Goal: Task Accomplishment & Management: Use online tool/utility

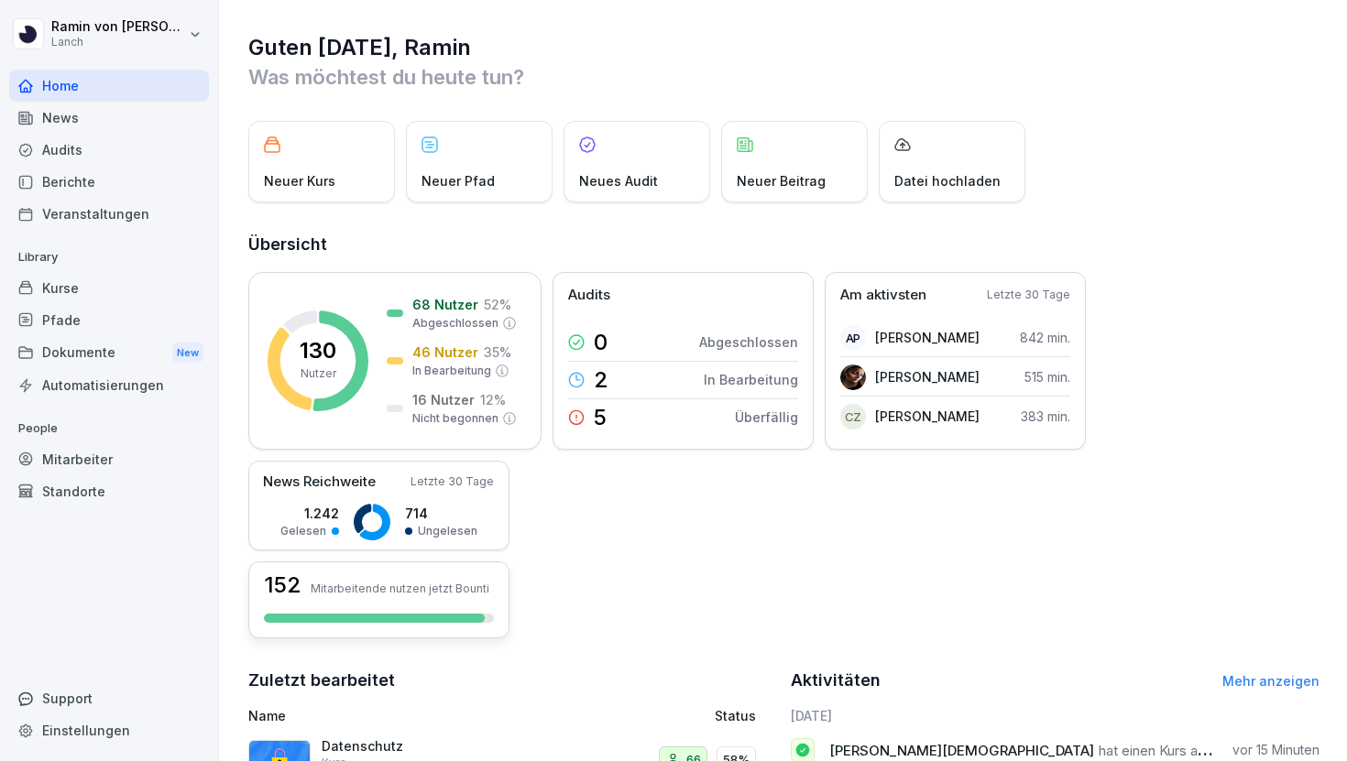
scroll to position [357, 0]
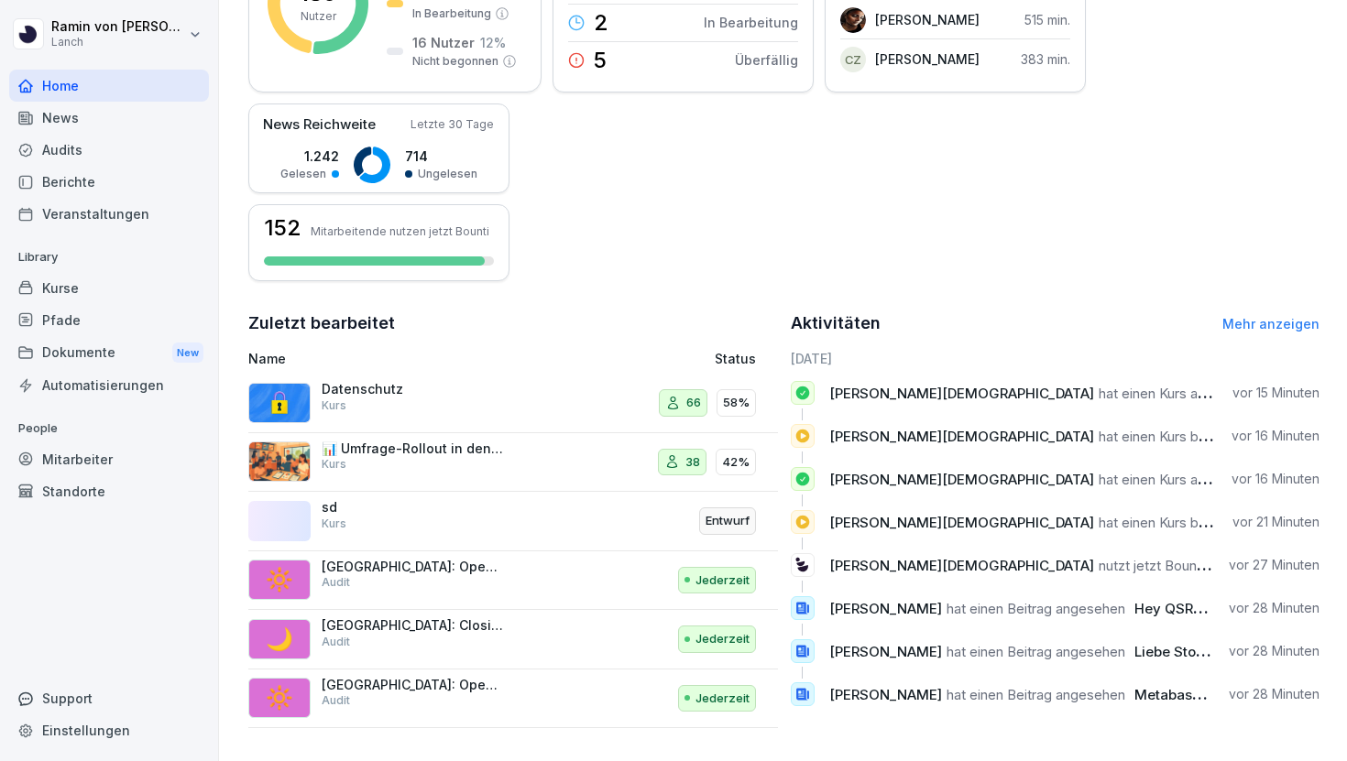
click at [130, 294] on div "Kurse" at bounding box center [109, 288] width 200 height 32
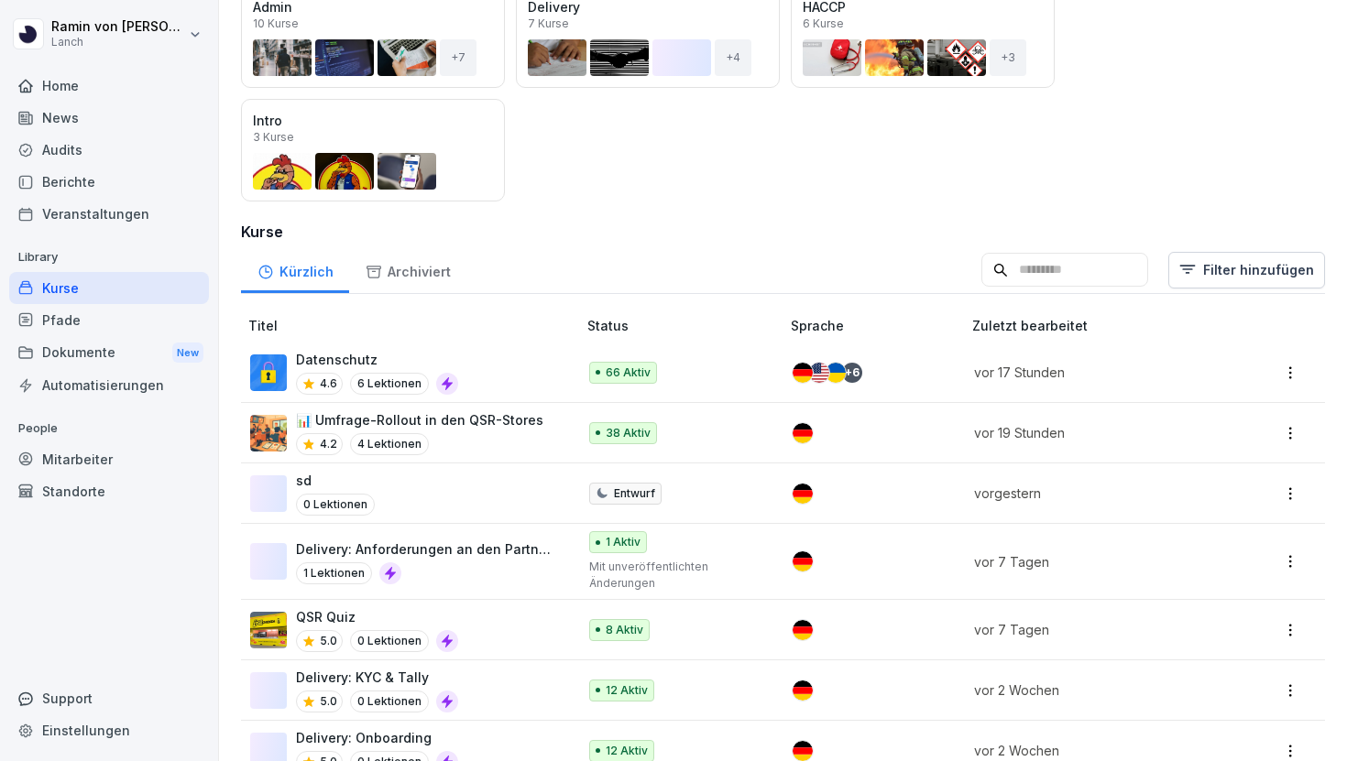
scroll to position [269, 0]
click at [115, 326] on div "Pfade" at bounding box center [109, 320] width 200 height 32
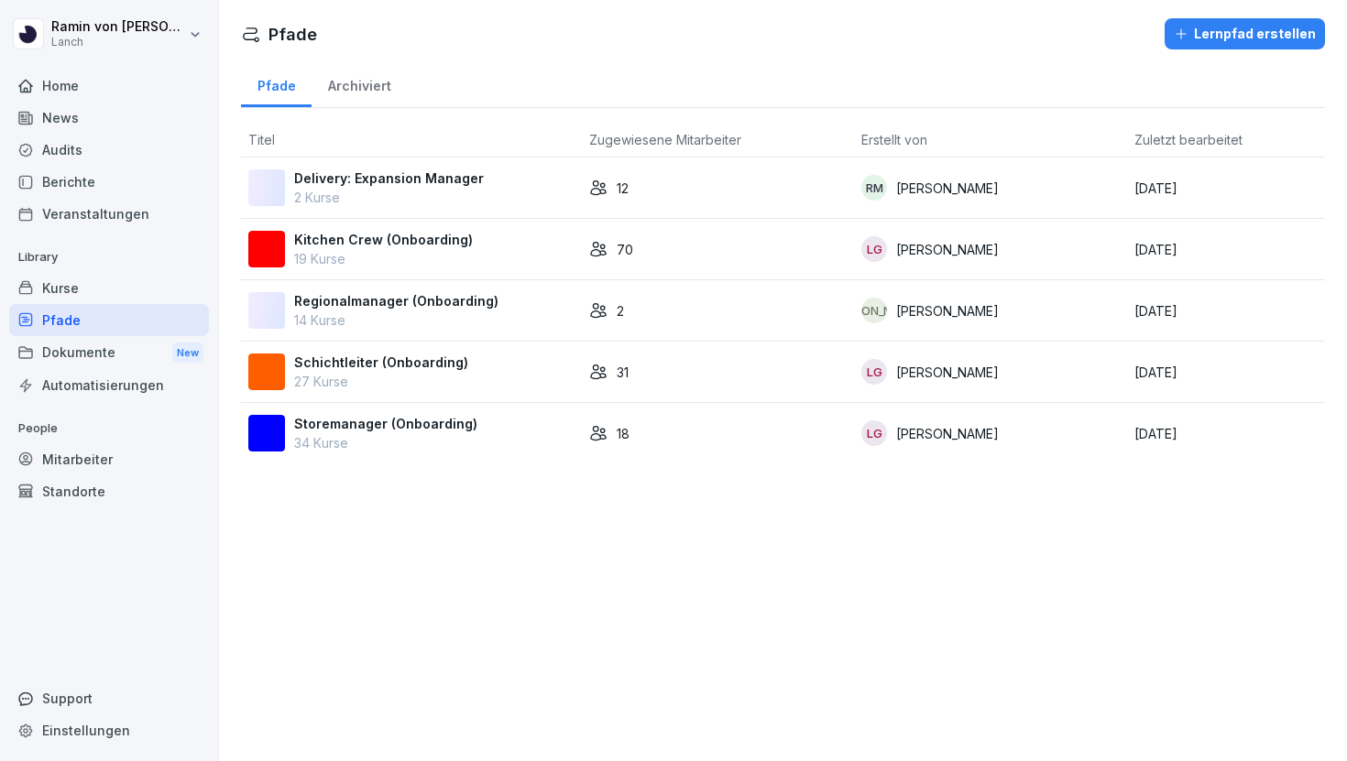
click at [369, 85] on div "Archiviert" at bounding box center [358, 83] width 95 height 47
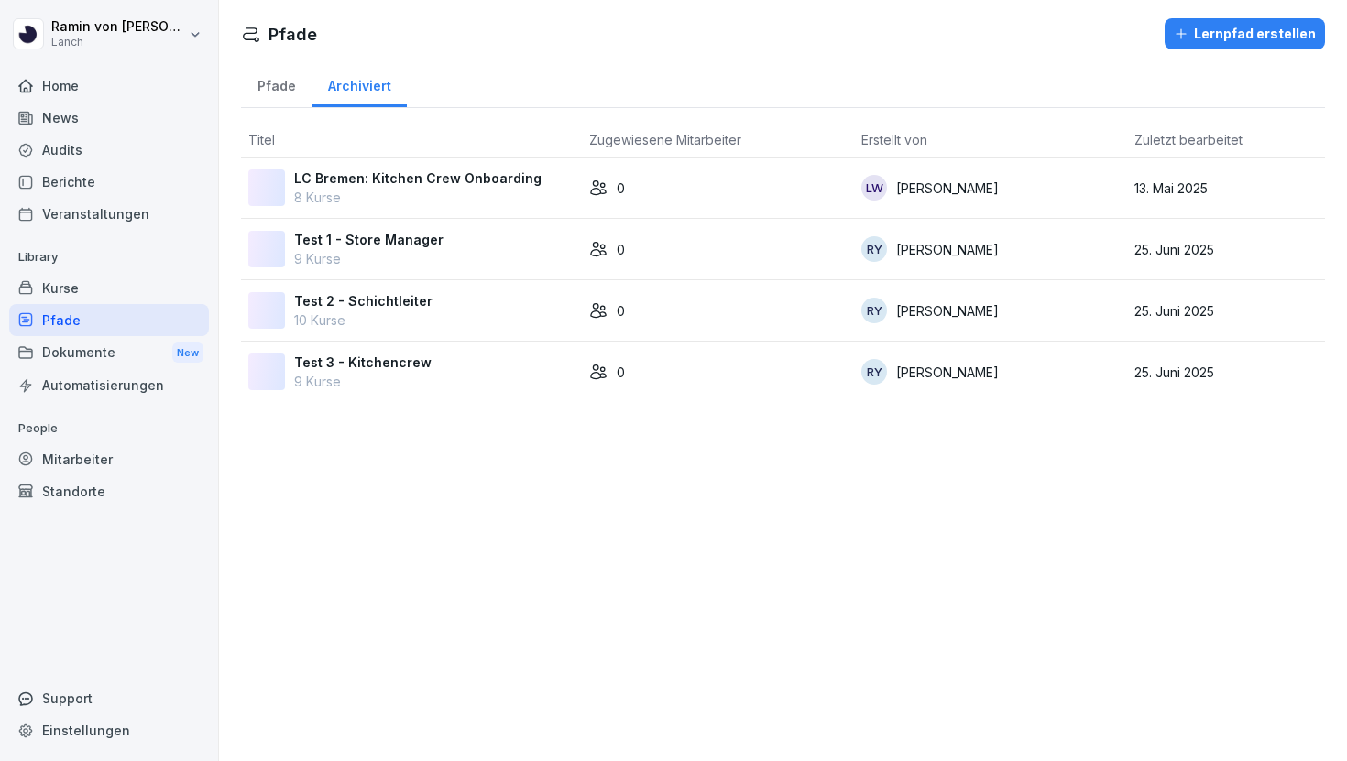
click at [282, 82] on div "Pfade" at bounding box center [276, 83] width 71 height 47
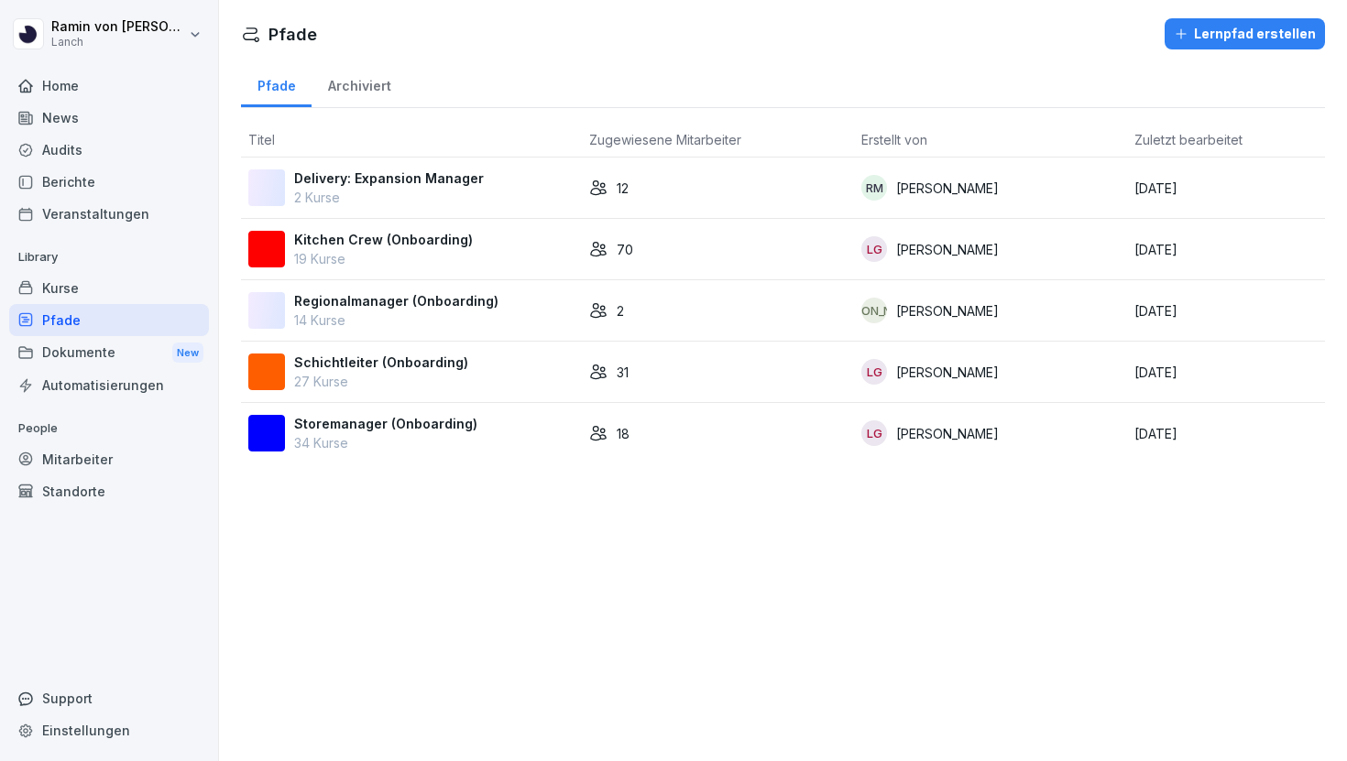
click at [355, 188] on p "2 Kurse" at bounding box center [389, 197] width 190 height 19
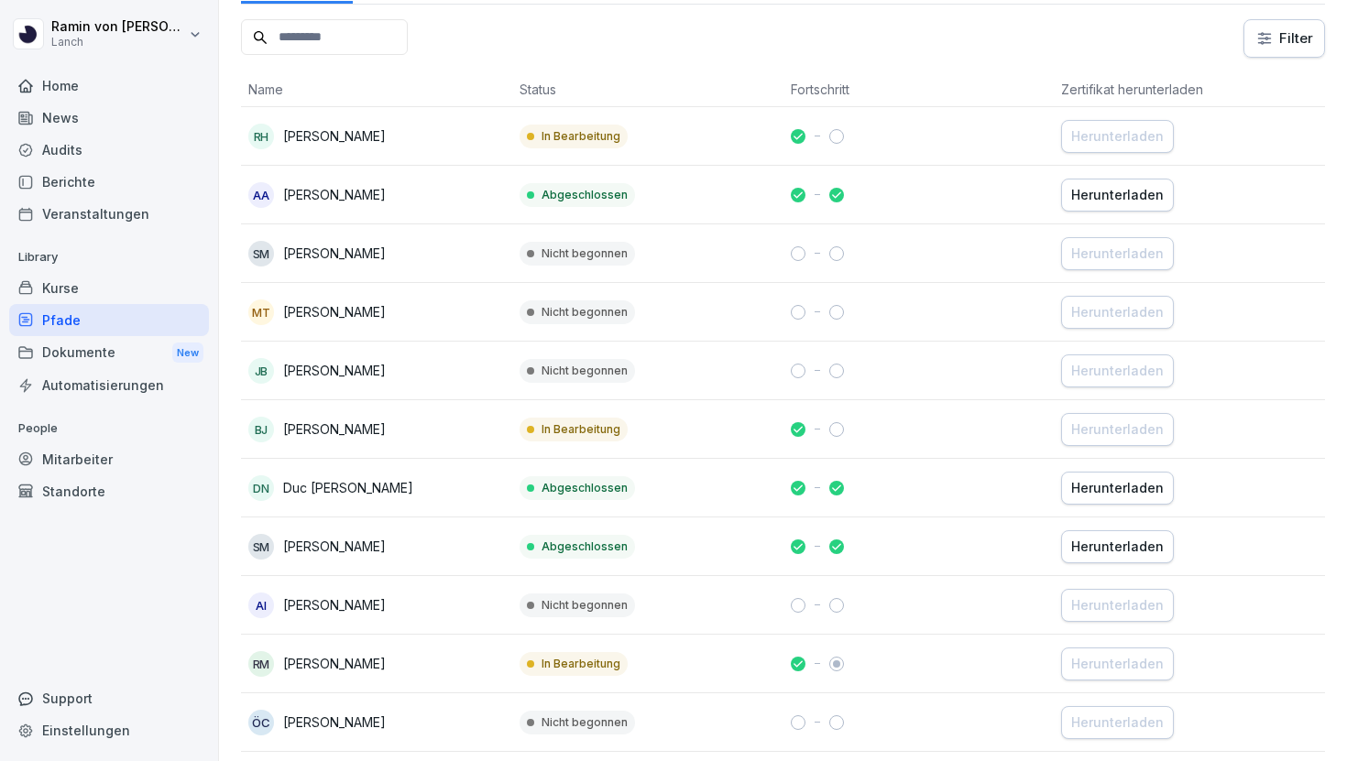
scroll to position [342, 0]
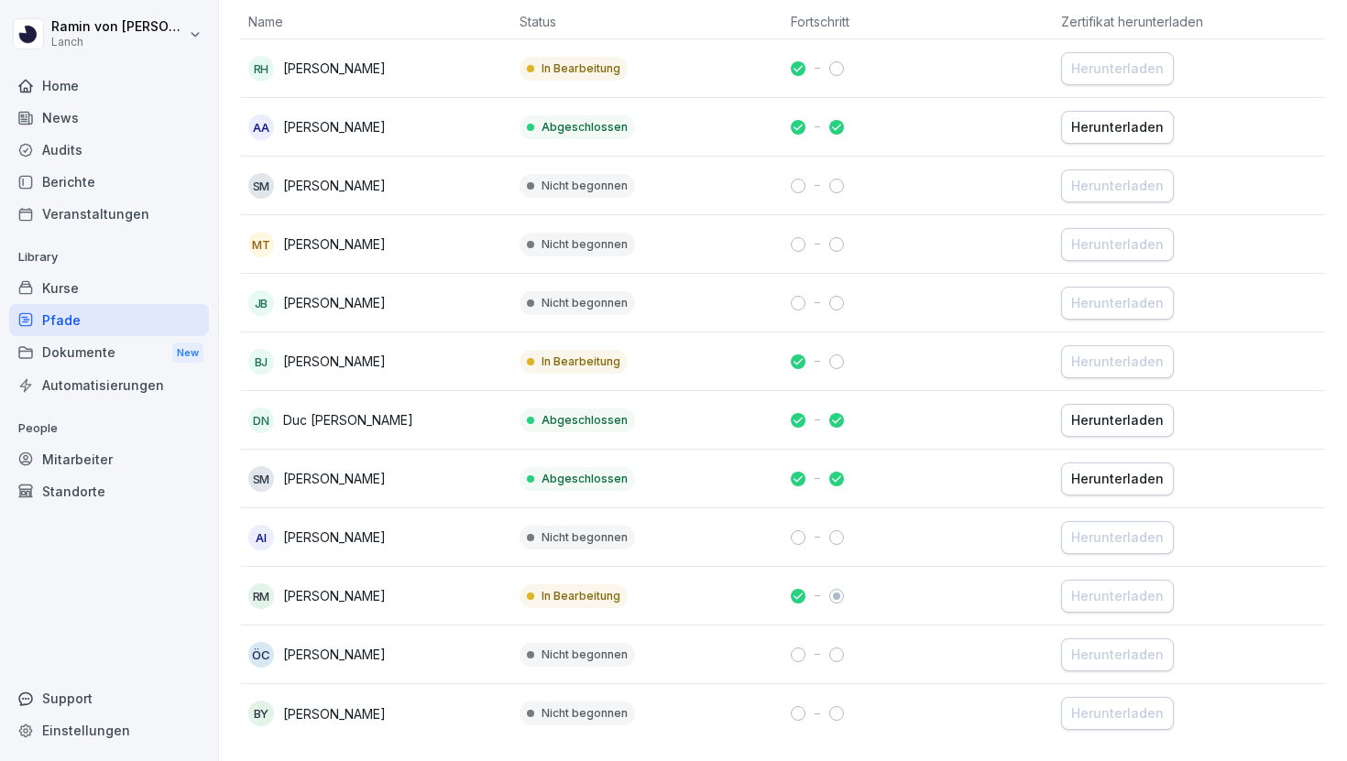
click at [96, 281] on div "Kurse" at bounding box center [109, 288] width 200 height 32
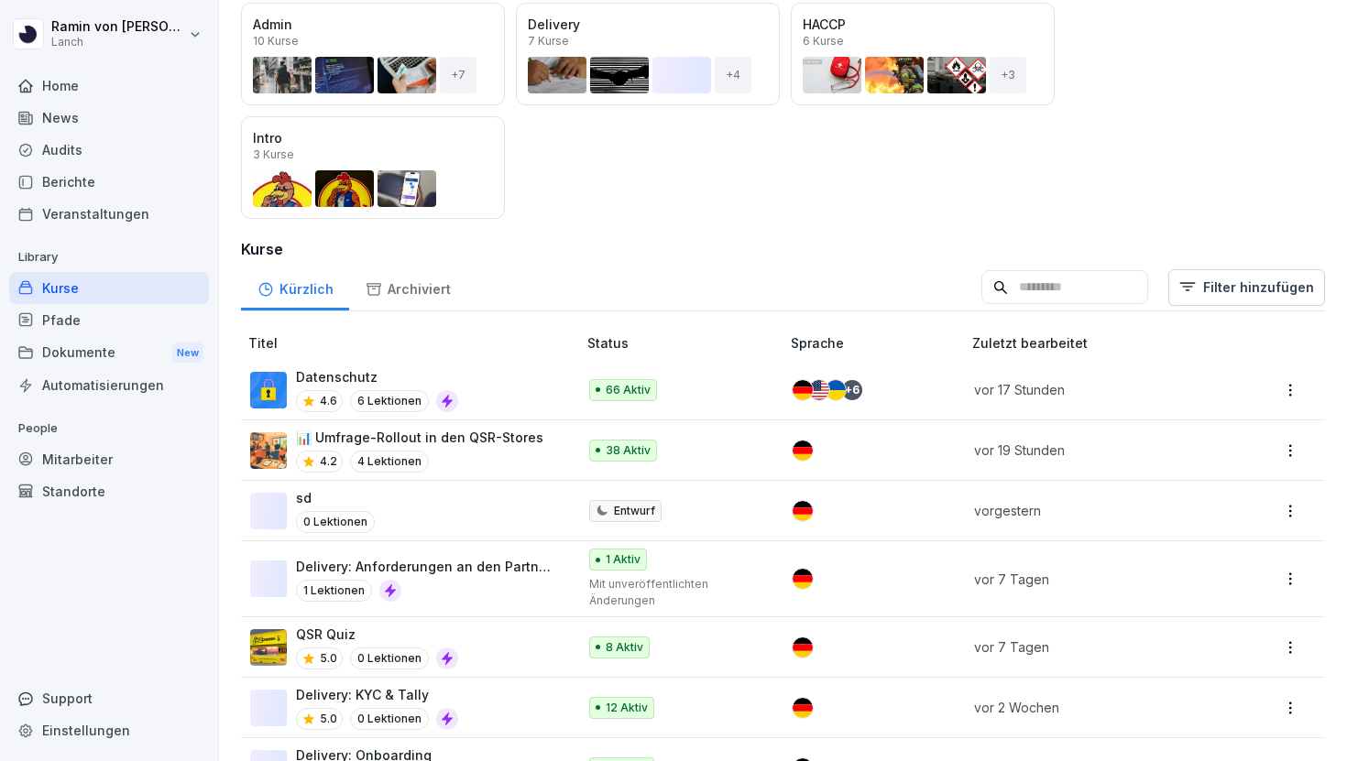
scroll to position [252, 0]
click at [515, 579] on div "1 Lektionen" at bounding box center [427, 590] width 262 height 22
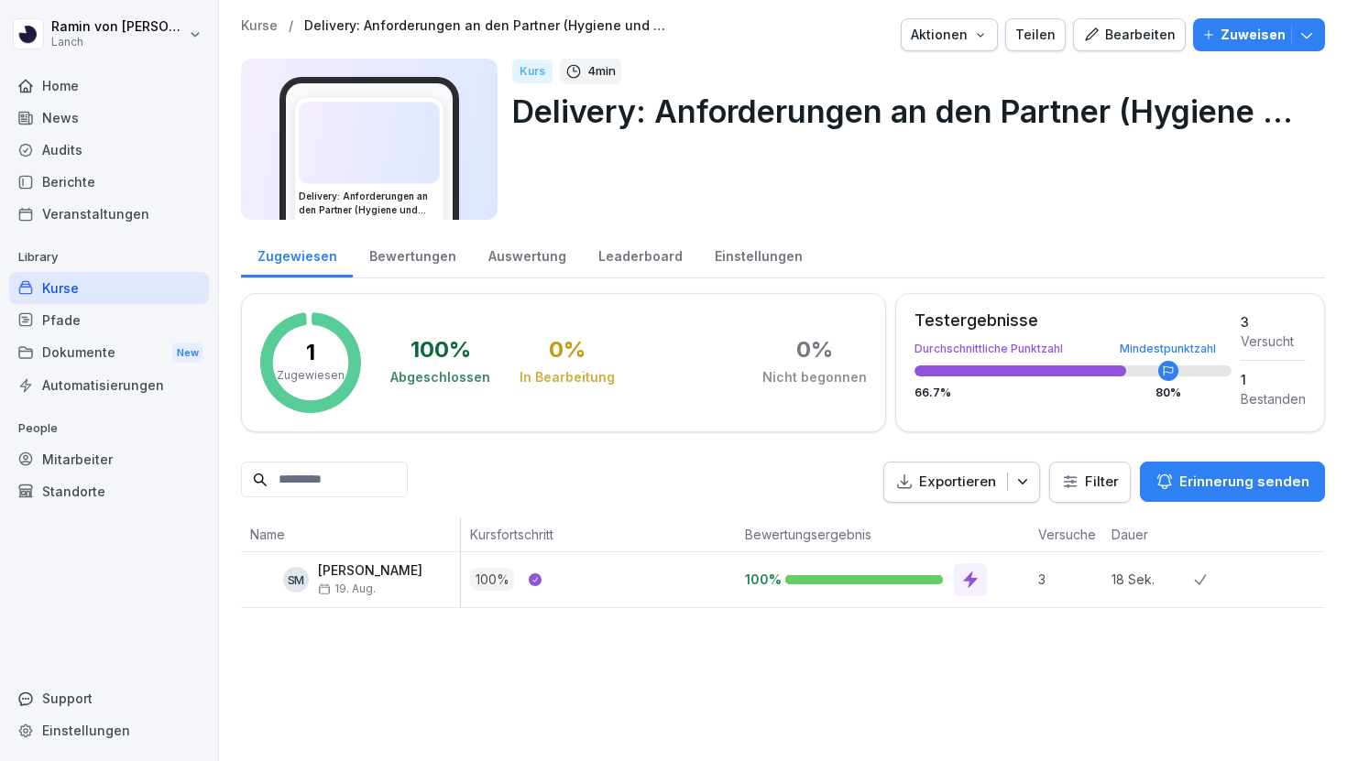
click at [1121, 39] on div "Bearbeiten" at bounding box center [1129, 35] width 93 height 20
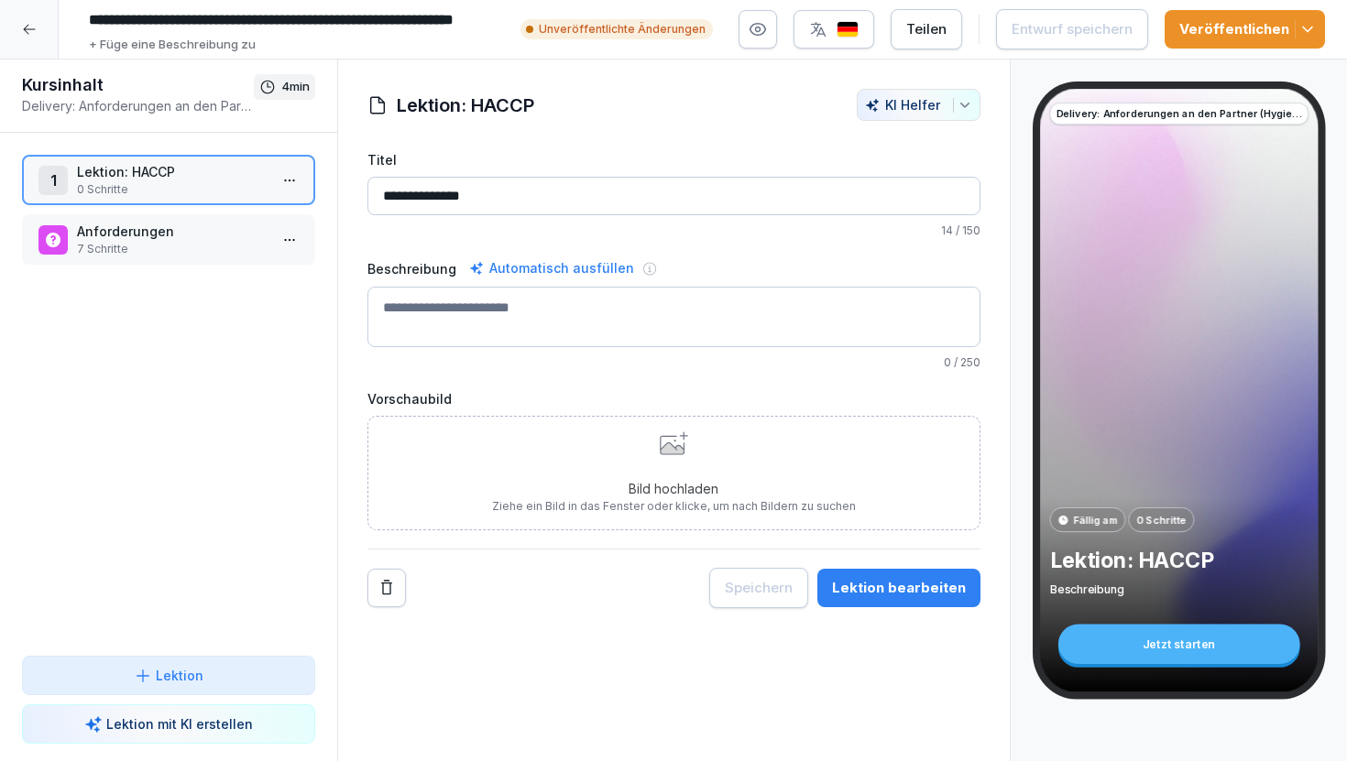
click at [139, 236] on p "Anforderungen" at bounding box center [172, 231] width 191 height 19
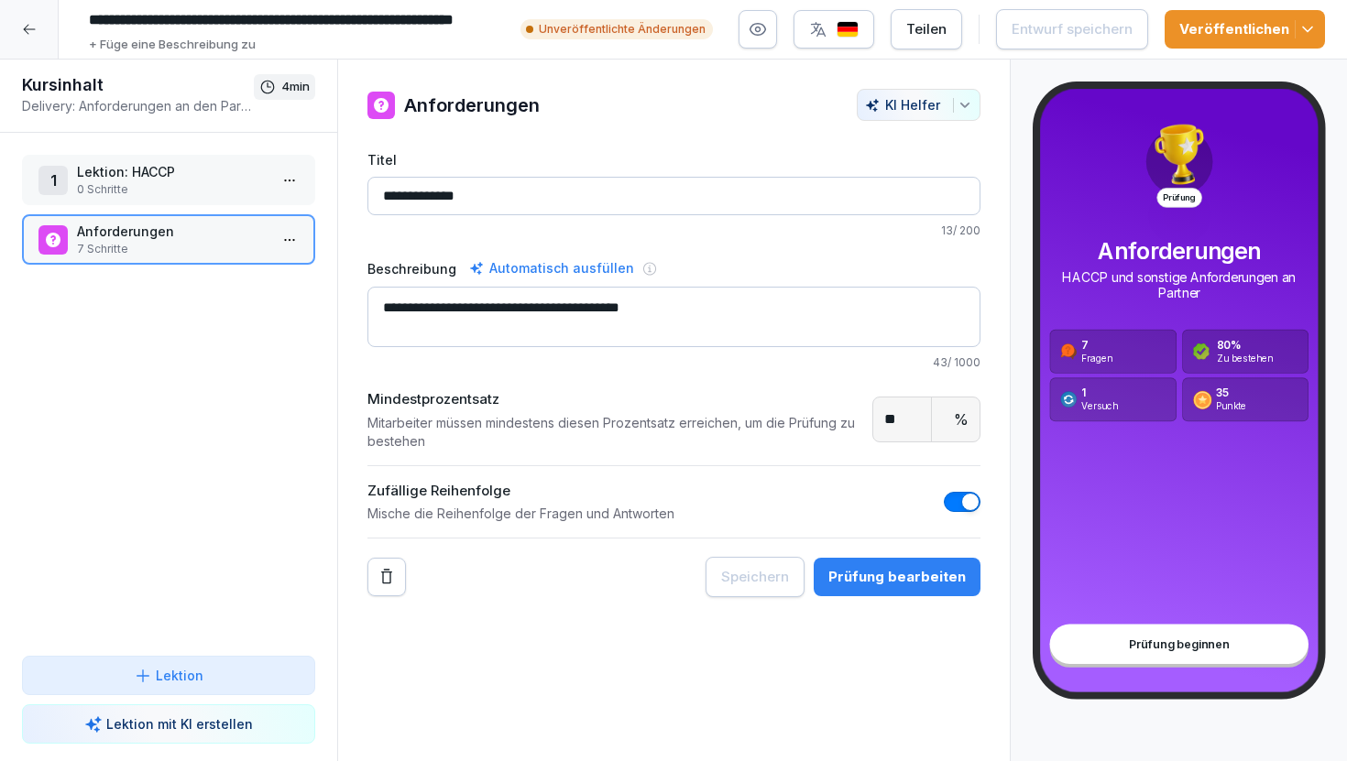
click at [892, 576] on div "Prüfung bearbeiten" at bounding box center [896, 577] width 137 height 20
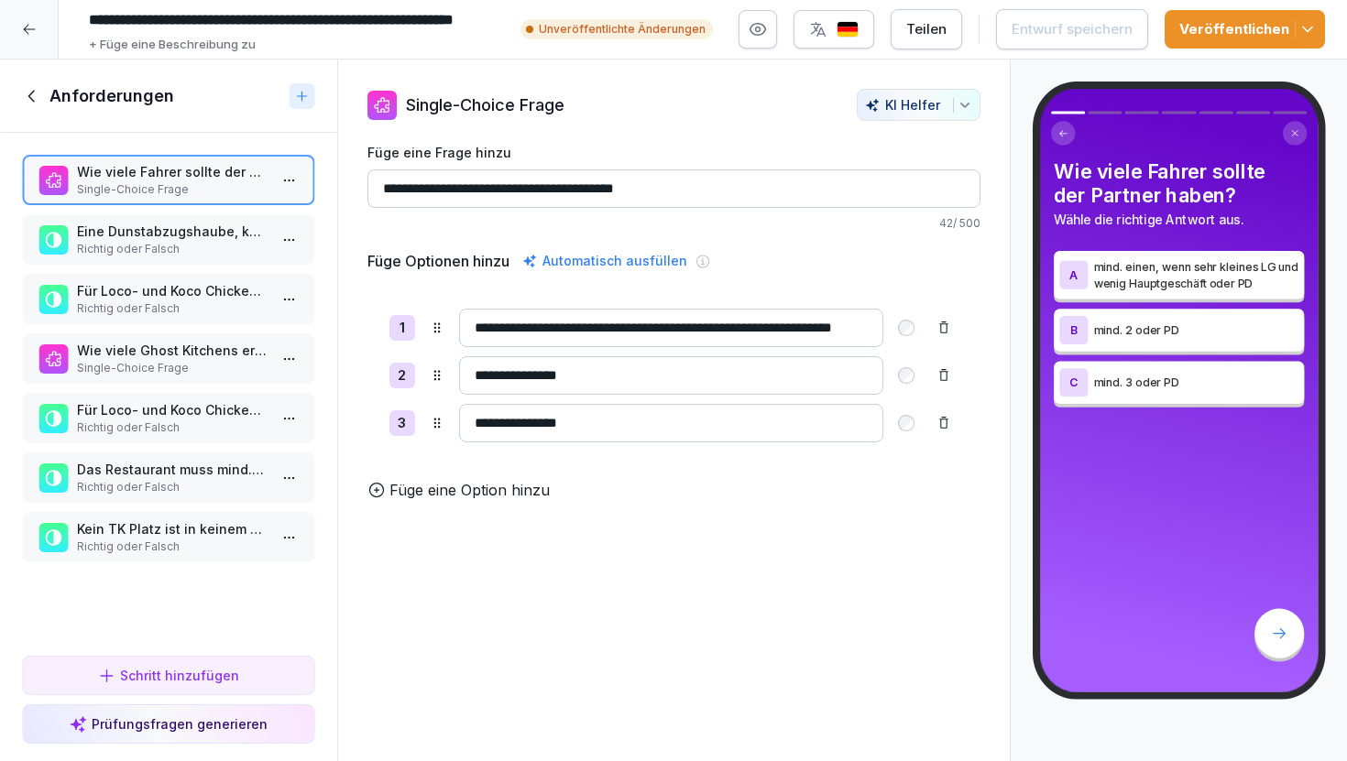
click at [183, 238] on p "Eine Dunstabzugshaube, kann auch im Nachhinein noch installiert werden" at bounding box center [172, 231] width 191 height 19
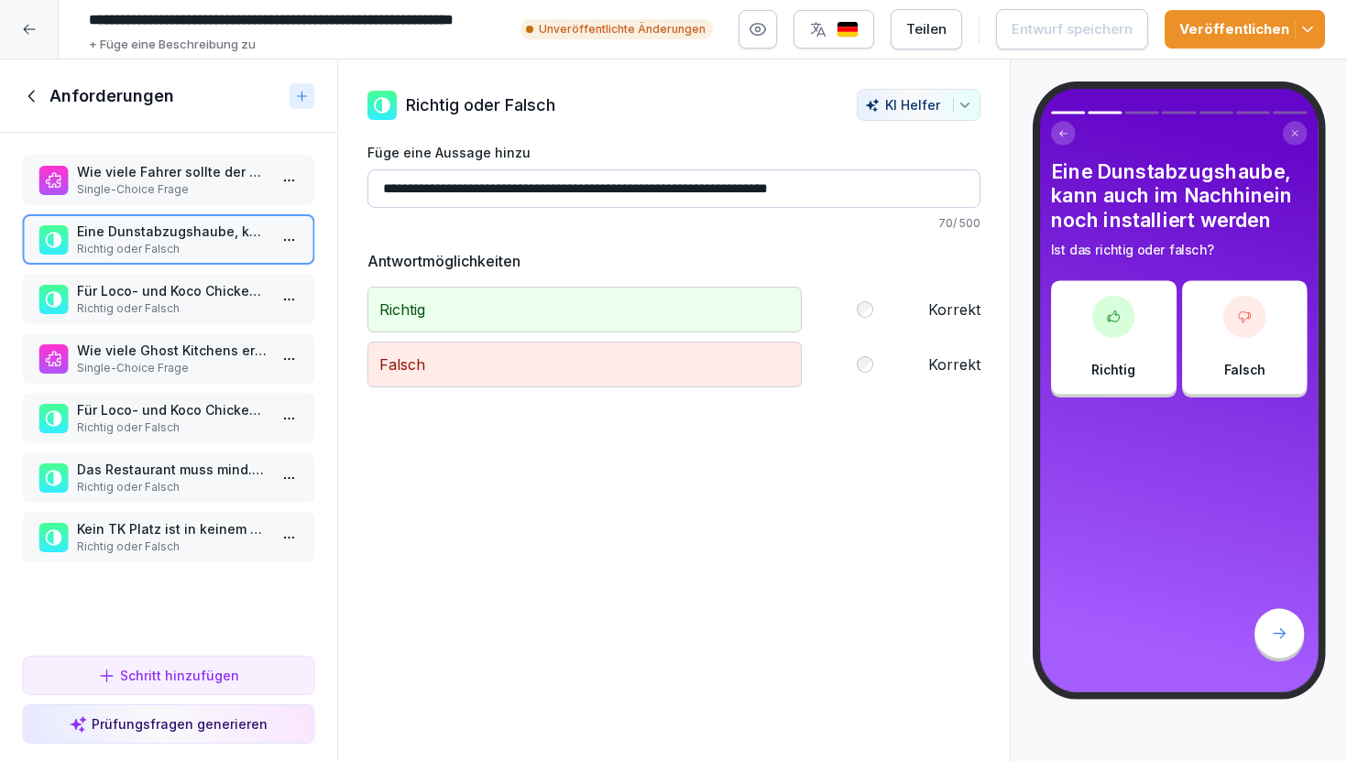
click at [195, 286] on p "Für Loco- und Koco Chicken werden mindestens 500 Liter im TK benötigt." at bounding box center [172, 290] width 191 height 19
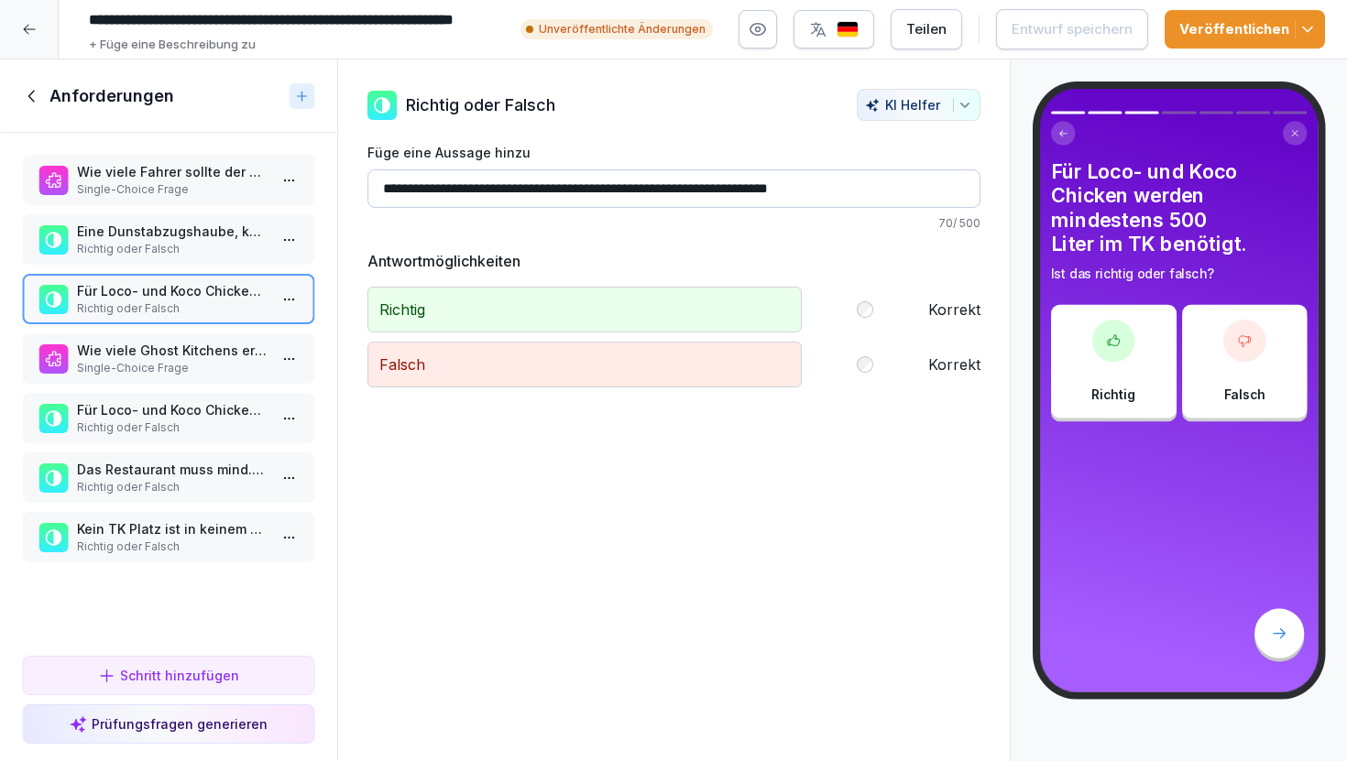
click at [207, 370] on p "Single-Choice Frage" at bounding box center [172, 368] width 191 height 16
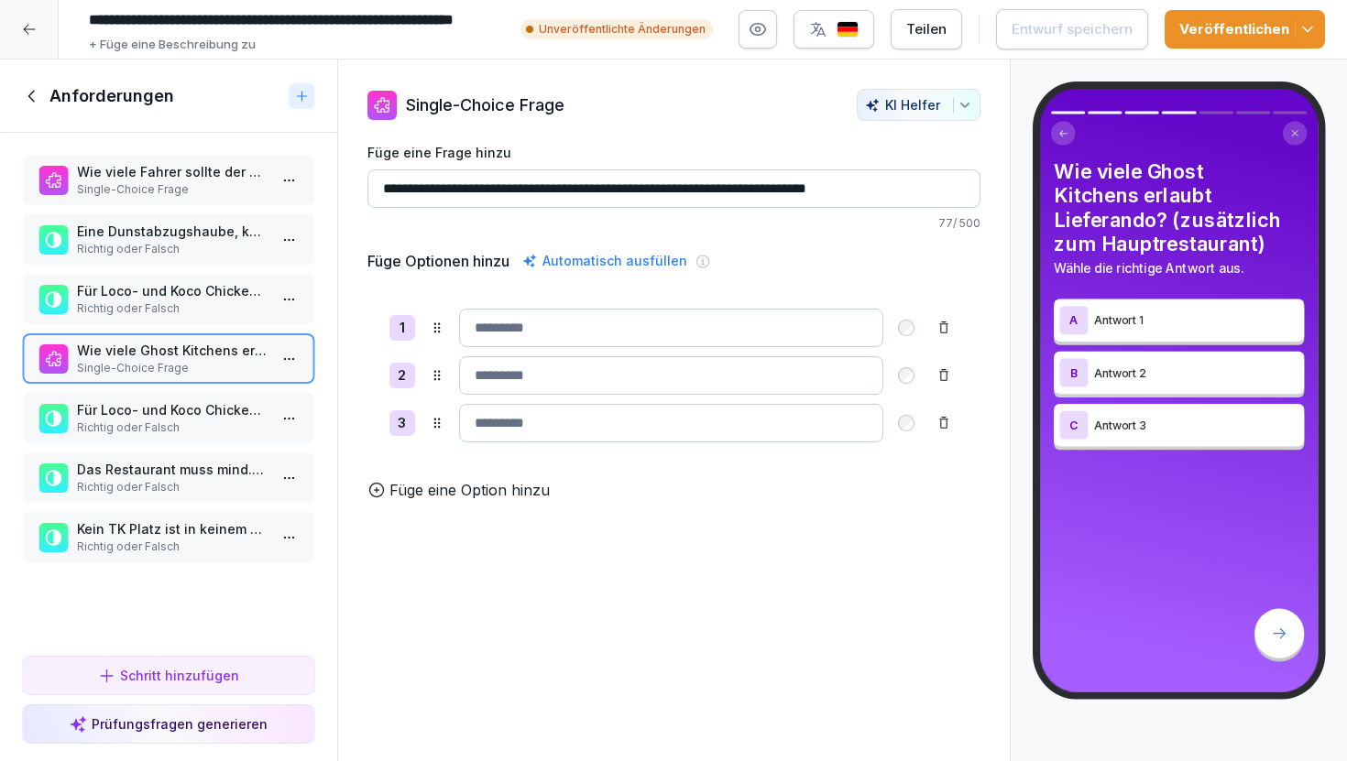
click at [213, 402] on p "Für Loco- und Koco Chicken werden mindestens 800 Liter im TK benötigt." at bounding box center [172, 409] width 191 height 19
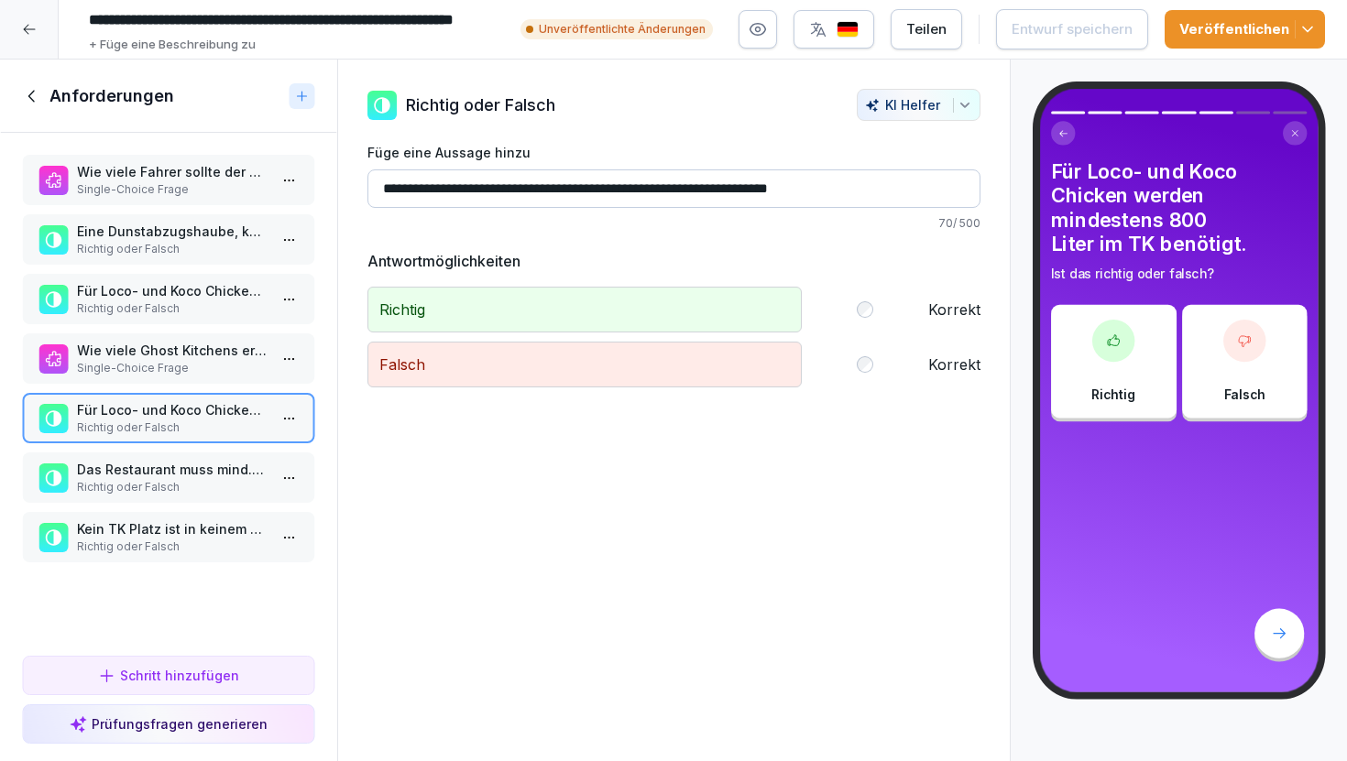
click at [207, 344] on p "Wie viele Ghost Kitchens erlaubt Lieferando? (zusätzlich zum Hauptrestaurant)" at bounding box center [172, 350] width 191 height 19
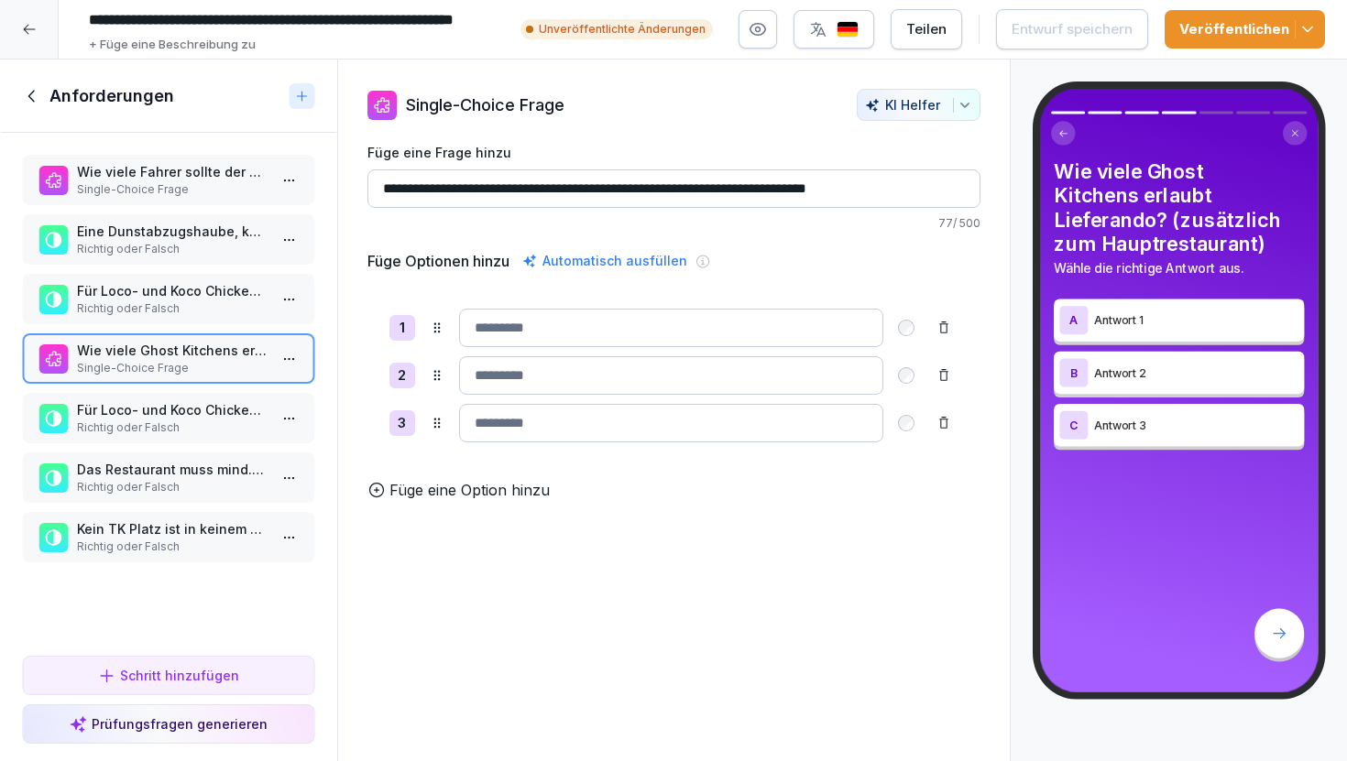
click at [517, 343] on input at bounding box center [671, 328] width 424 height 38
type input "*"
click at [525, 376] on input at bounding box center [671, 375] width 424 height 38
click at [531, 333] on input "*" at bounding box center [671, 328] width 424 height 38
click at [170, 420] on p "Richtig oder Falsch" at bounding box center [172, 428] width 191 height 16
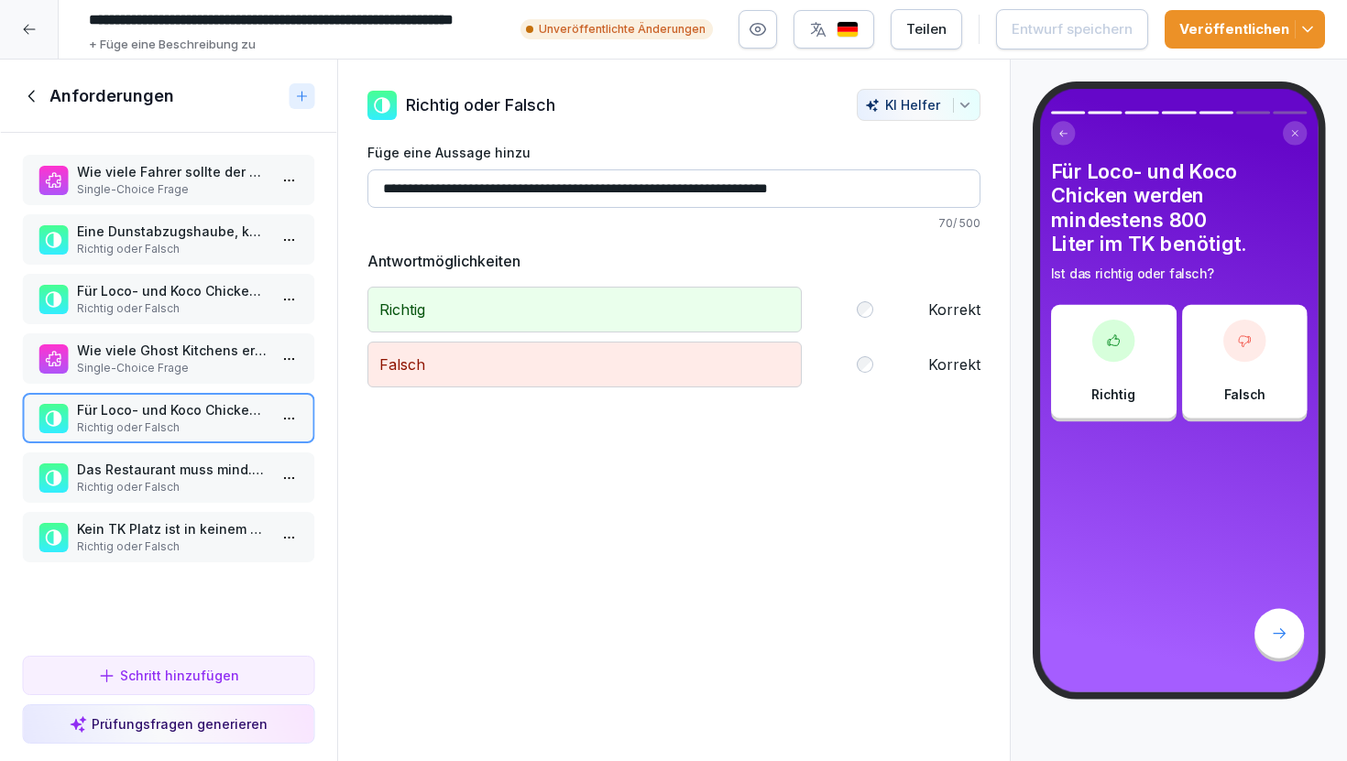
click at [182, 486] on p "Richtig oder Falsch" at bounding box center [172, 487] width 191 height 16
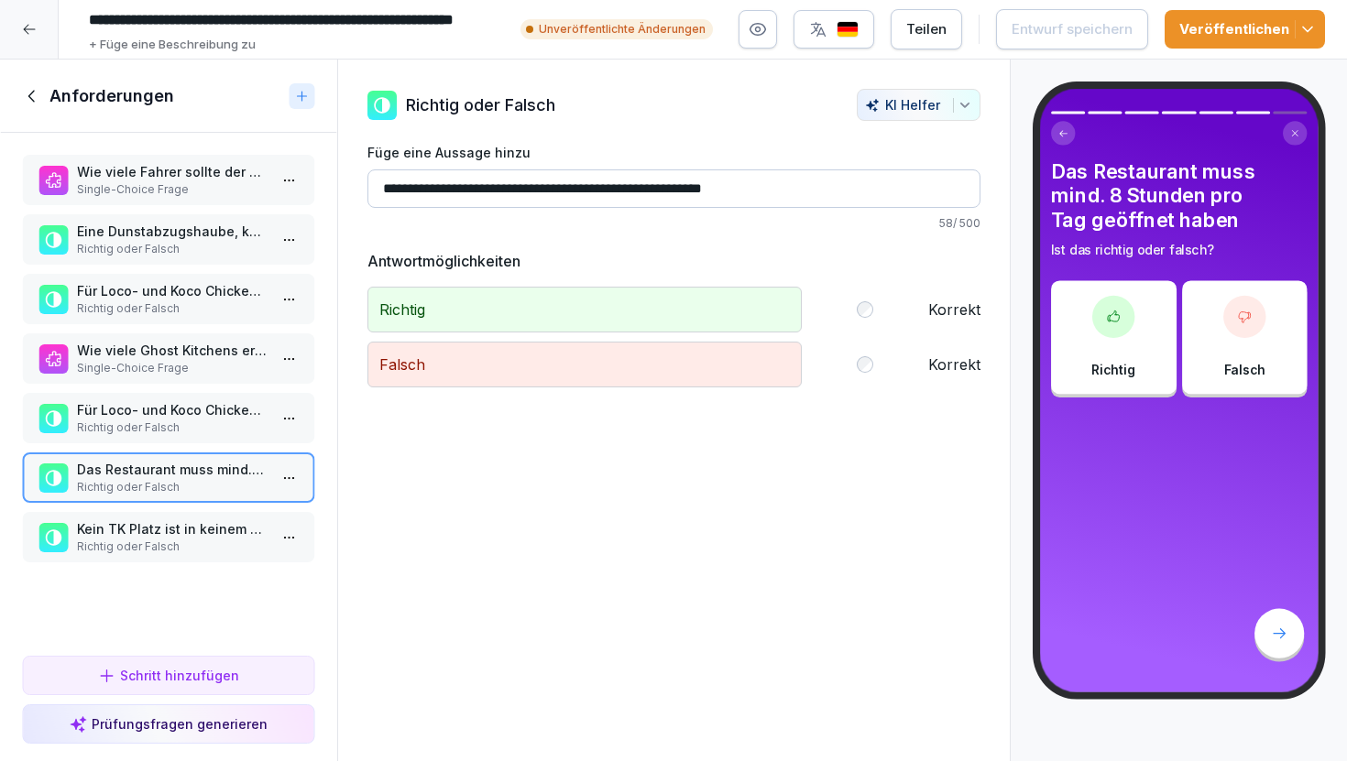
click at [187, 546] on p "Richtig oder Falsch" at bounding box center [172, 547] width 191 height 16
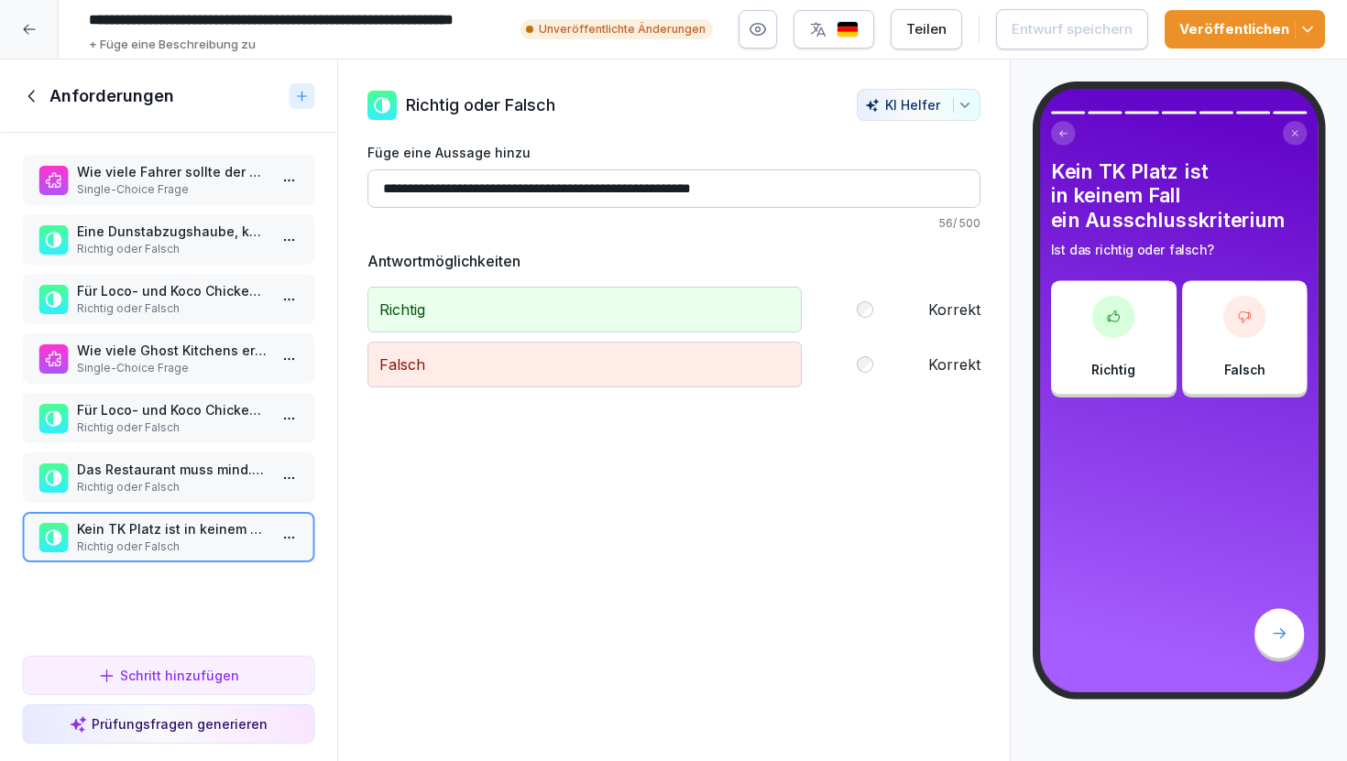
click at [35, 89] on icon at bounding box center [32, 96] width 20 height 20
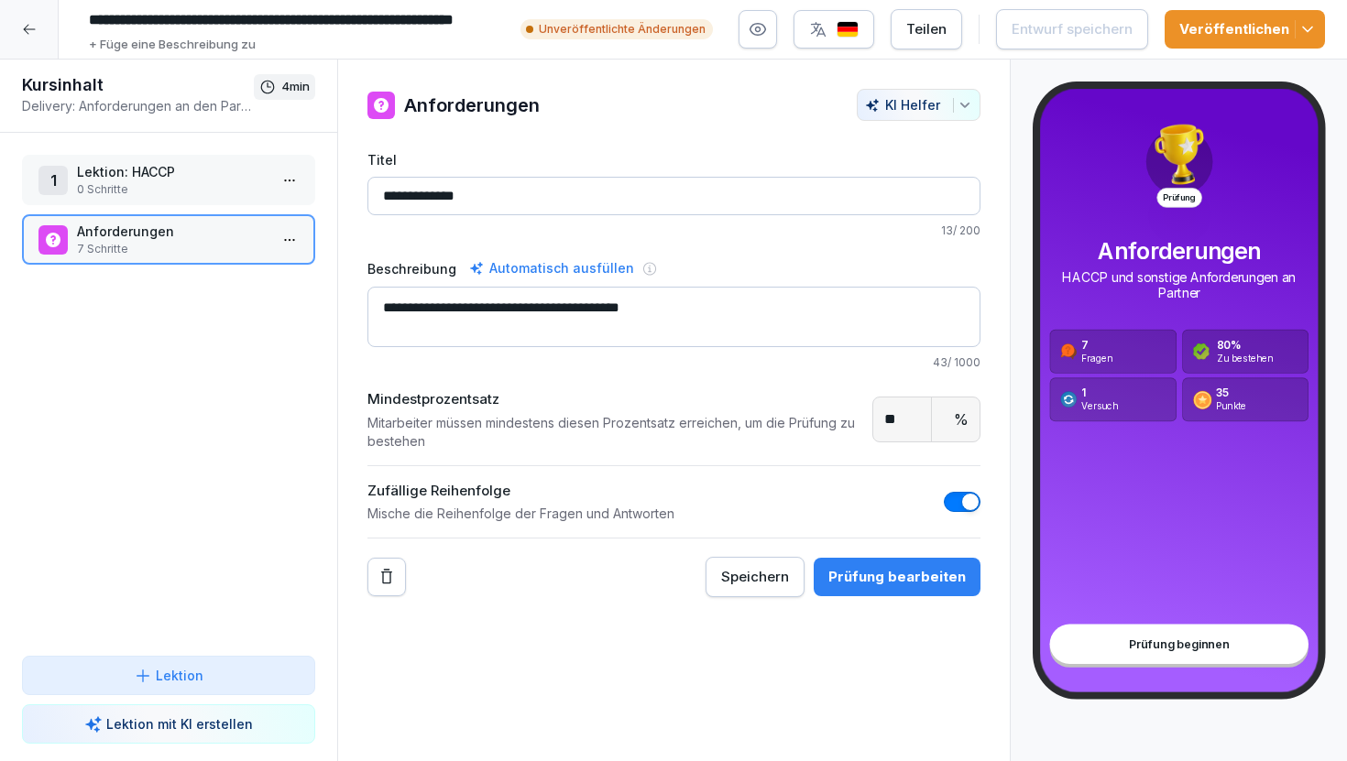
click at [26, 37] on div at bounding box center [29, 29] width 59 height 59
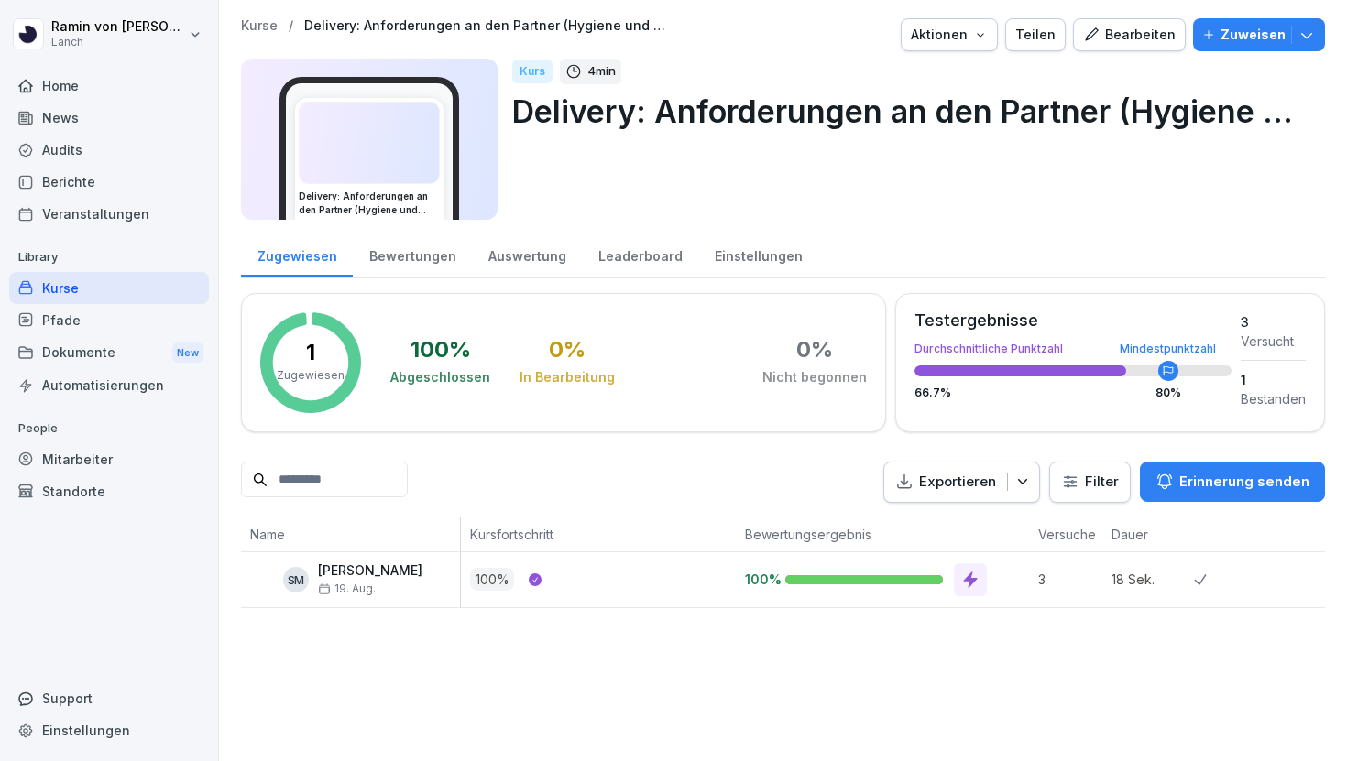
click at [834, 112] on p "Delivery: Anforderungen an den Partner (Hygiene und Sign Criteria)" at bounding box center [911, 111] width 798 height 47
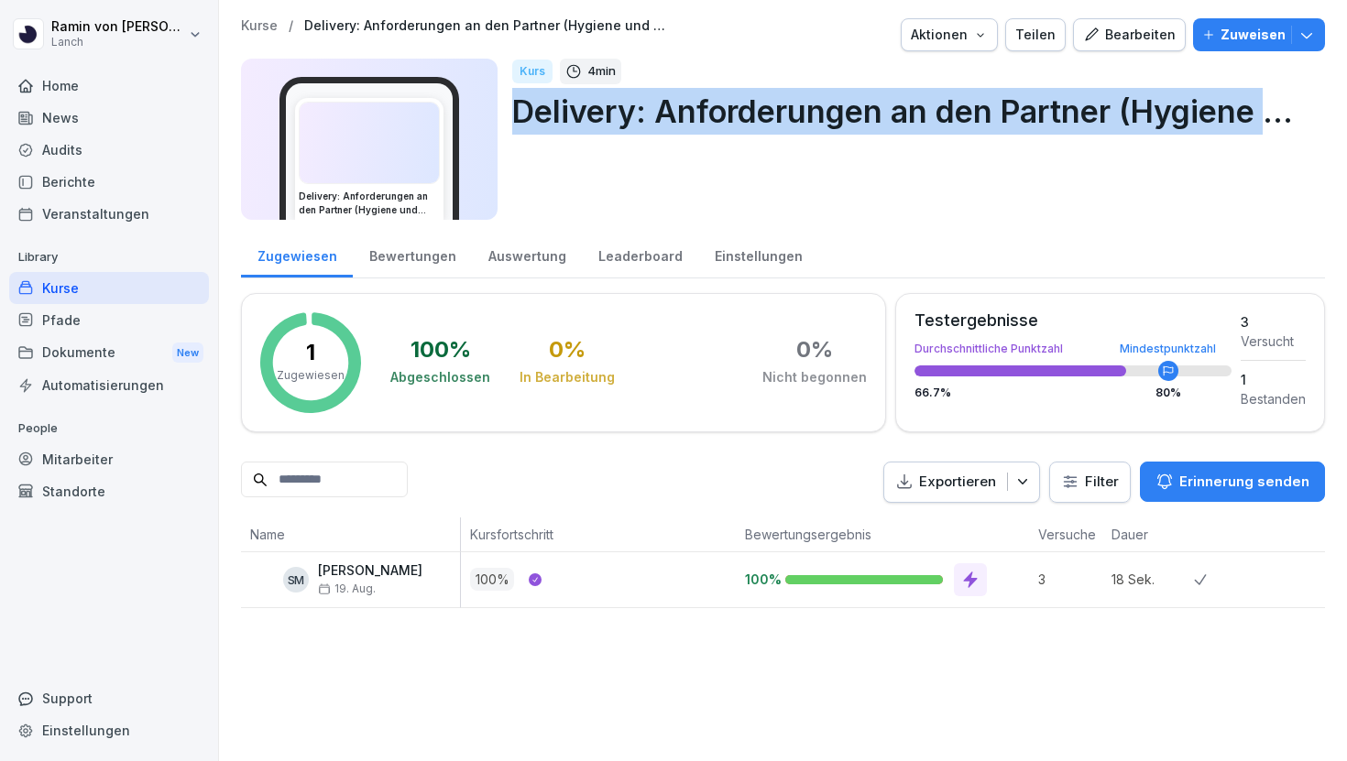
click at [834, 112] on p "Delivery: Anforderungen an den Partner (Hygiene und Sign Criteria)" at bounding box center [911, 111] width 798 height 47
click at [516, 138] on div "Kurs 4 min Delivery: Anforderungen an den Partner (Hygiene und Sign Criteria)" at bounding box center [911, 139] width 798 height 161
